Goal: Find specific page/section: Find specific page/section

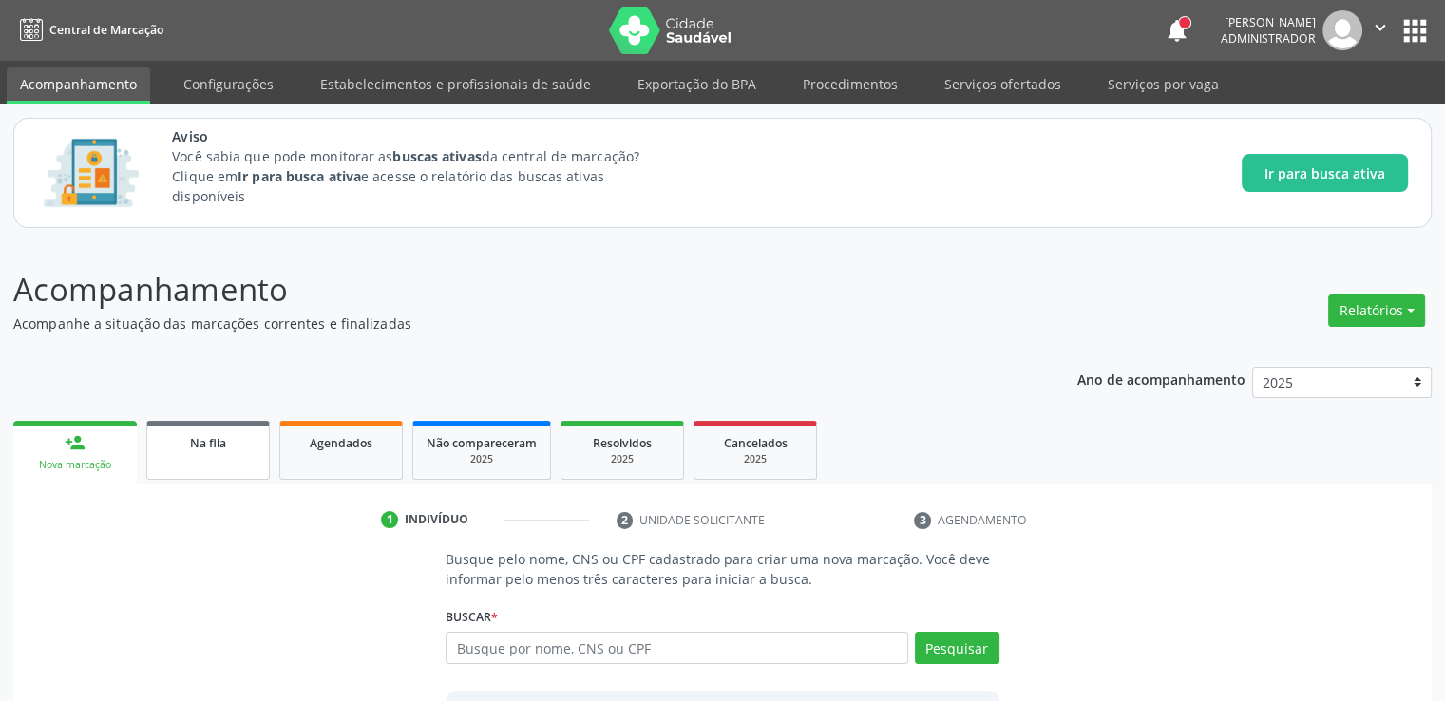
click at [217, 449] on span "Na fila" at bounding box center [208, 443] width 36 height 16
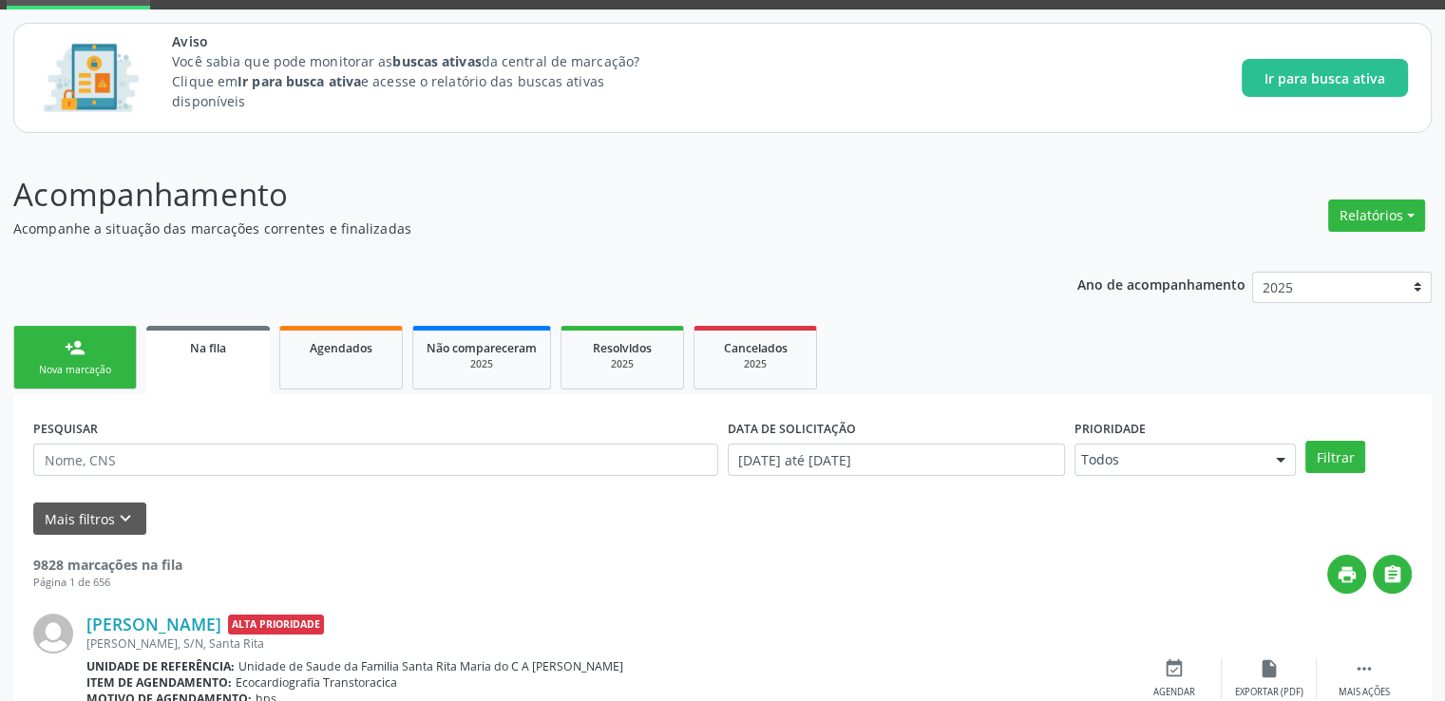
scroll to position [190, 0]
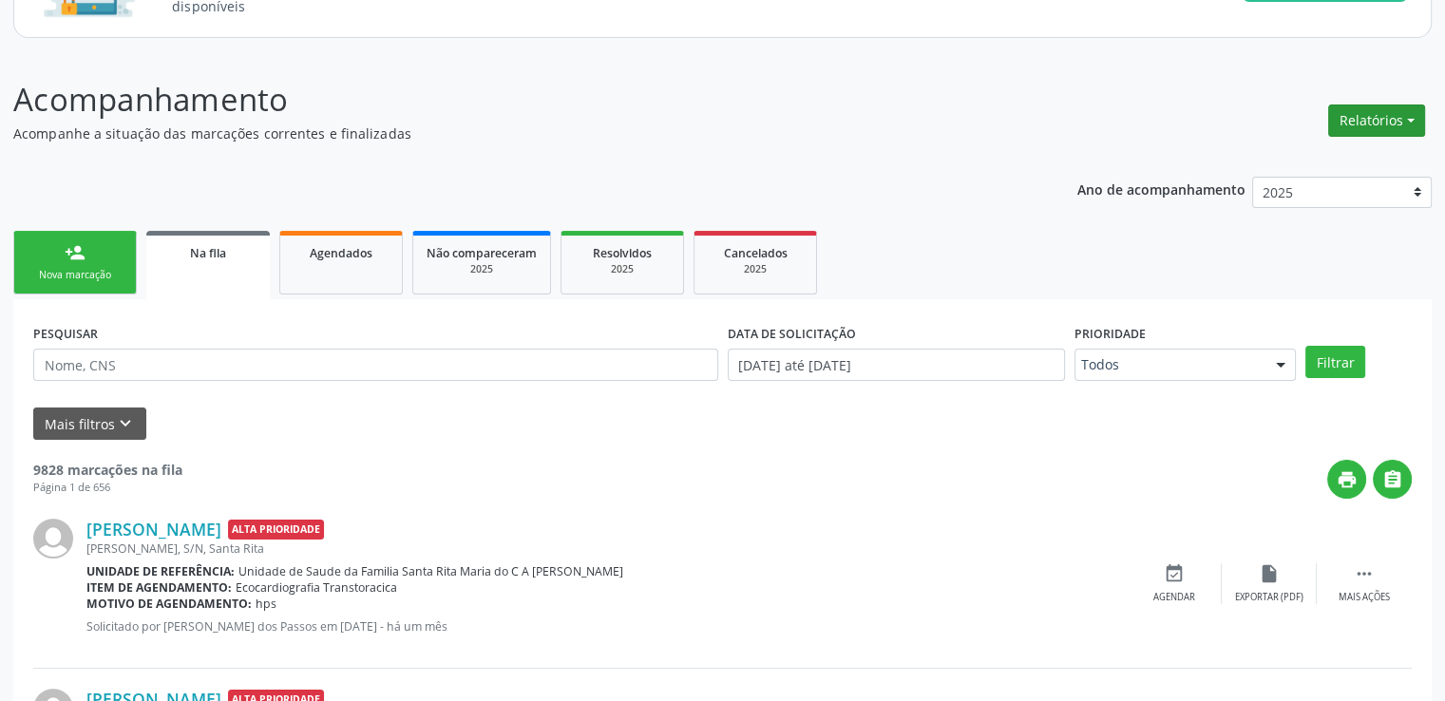
click at [1410, 116] on button "Relatórios" at bounding box center [1376, 121] width 97 height 32
click at [1277, 214] on link "Agendamentos" at bounding box center [1323, 214] width 204 height 27
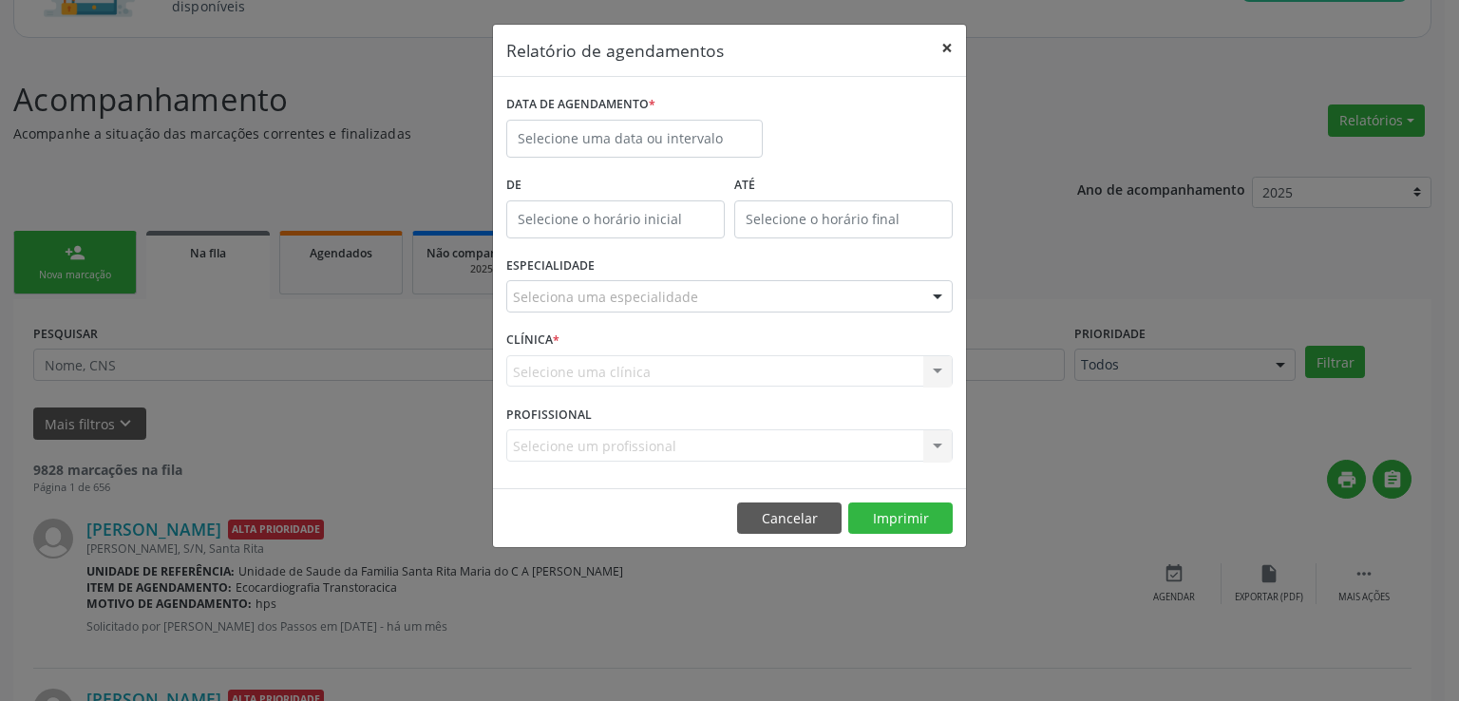
click at [948, 47] on button "×" at bounding box center [947, 48] width 38 height 47
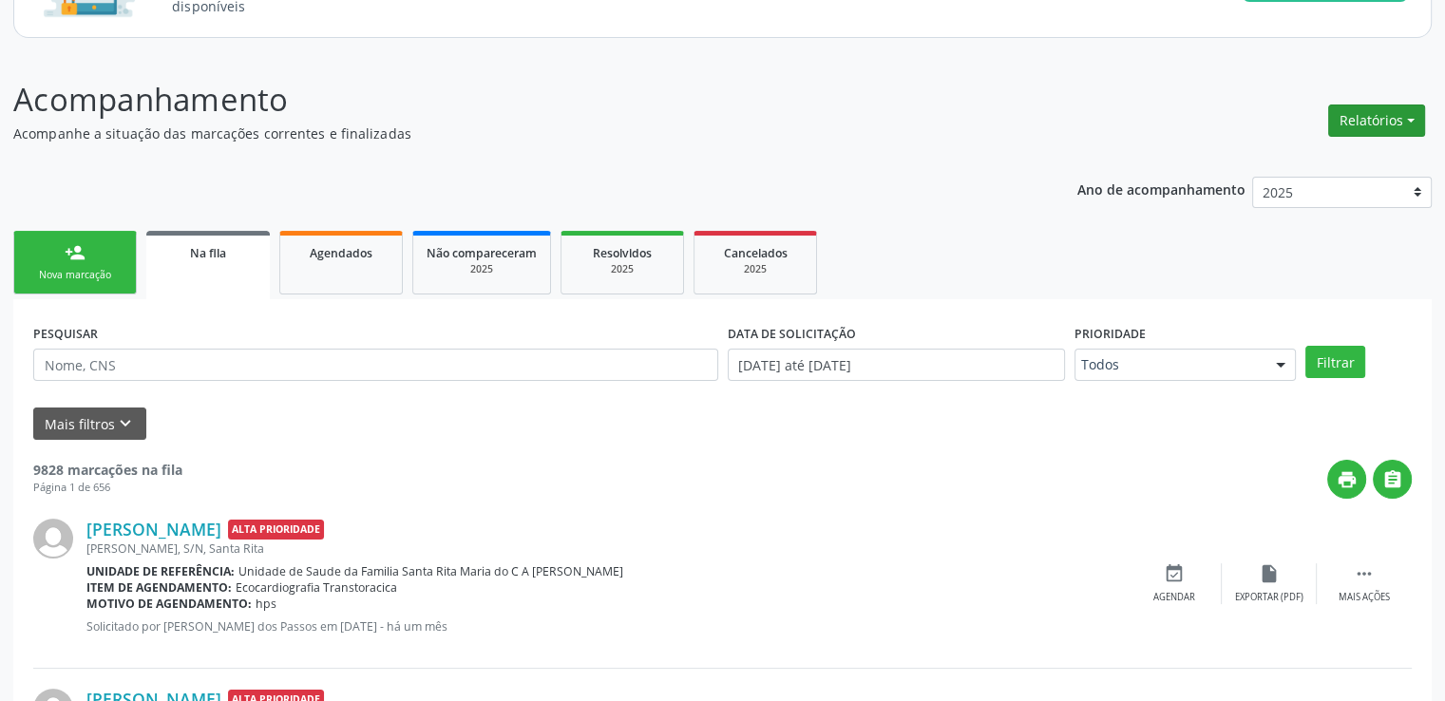
click at [1370, 125] on button "Relatórios" at bounding box center [1376, 121] width 97 height 32
click at [1320, 159] on link "Acompanhamento" at bounding box center [1323, 161] width 204 height 27
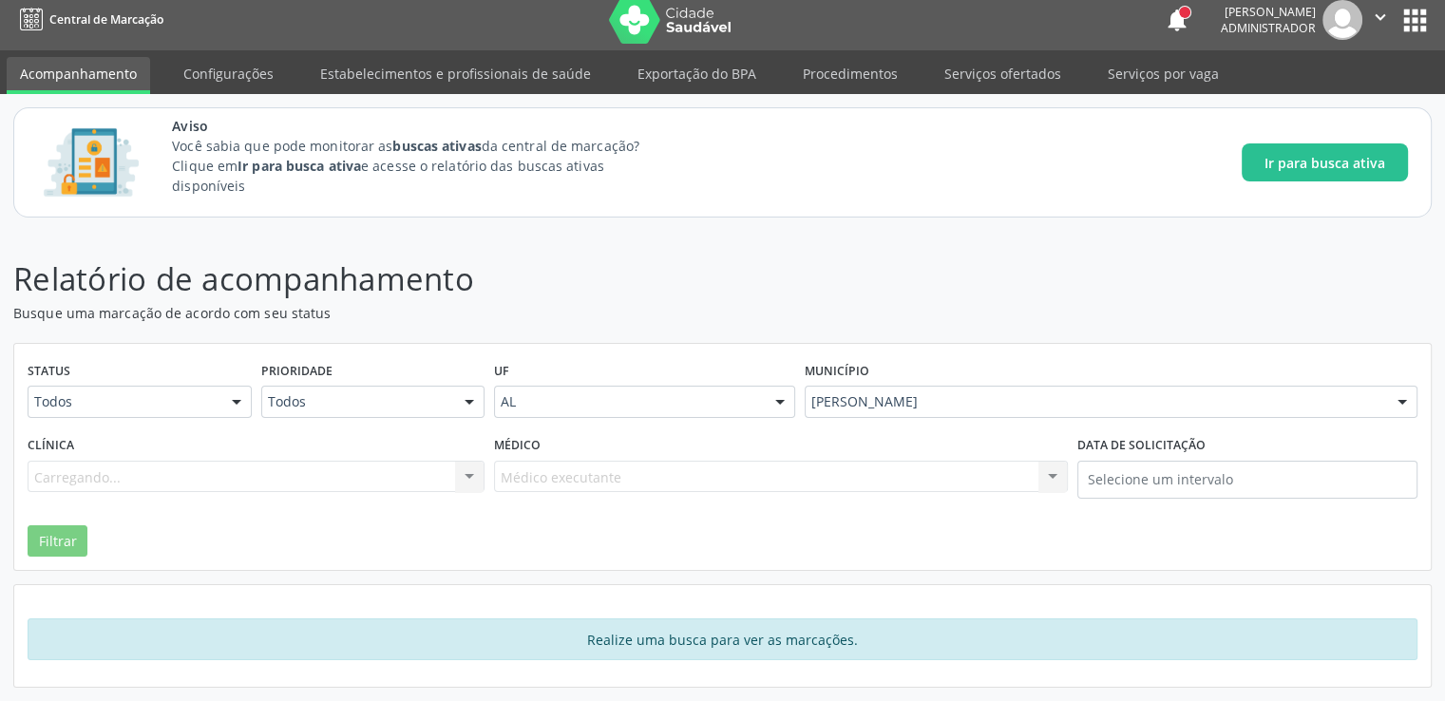
scroll to position [84, 0]
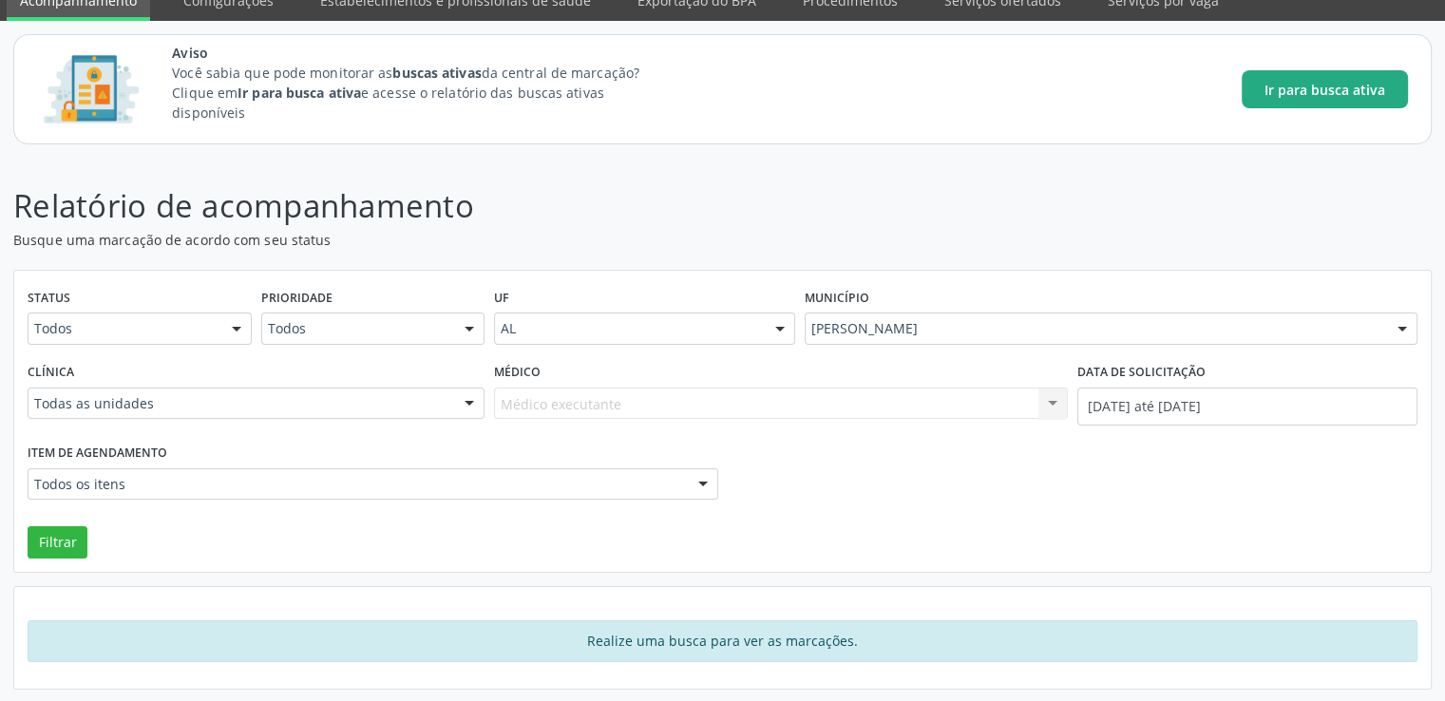
click at [1357, 86] on span "Ir para busca ativa" at bounding box center [1324, 90] width 121 height 20
